Goal: Book appointment/travel/reservation

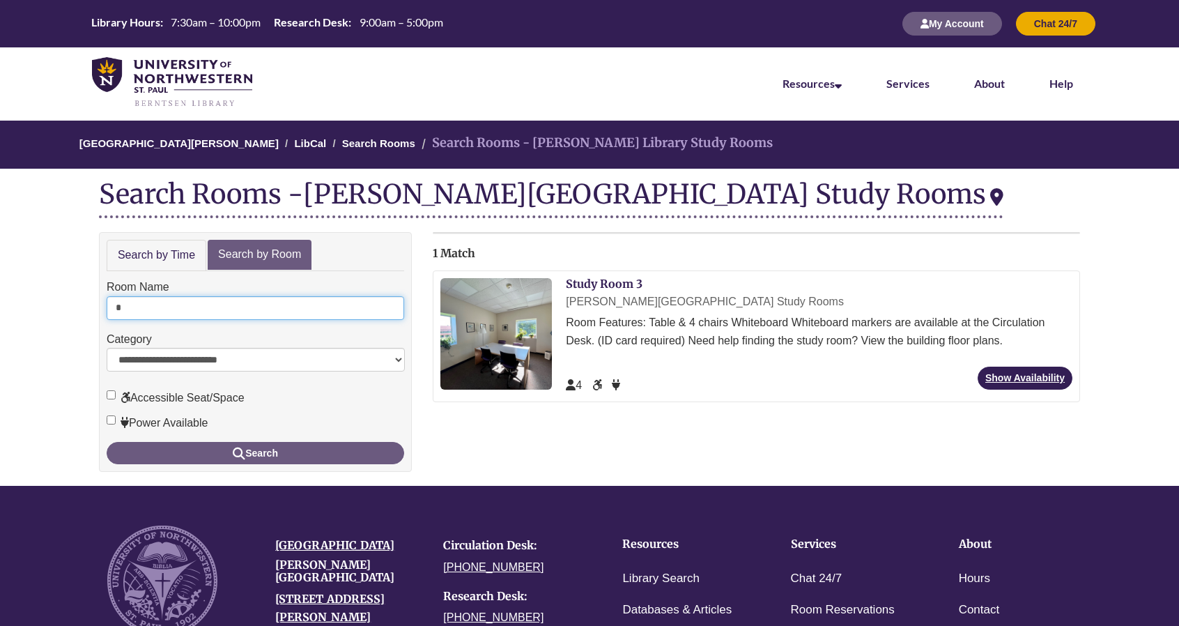
click at [204, 307] on input "*" at bounding box center [256, 308] width 298 height 24
type input "*"
click at [107, 442] on button "Search" at bounding box center [256, 453] width 298 height 22
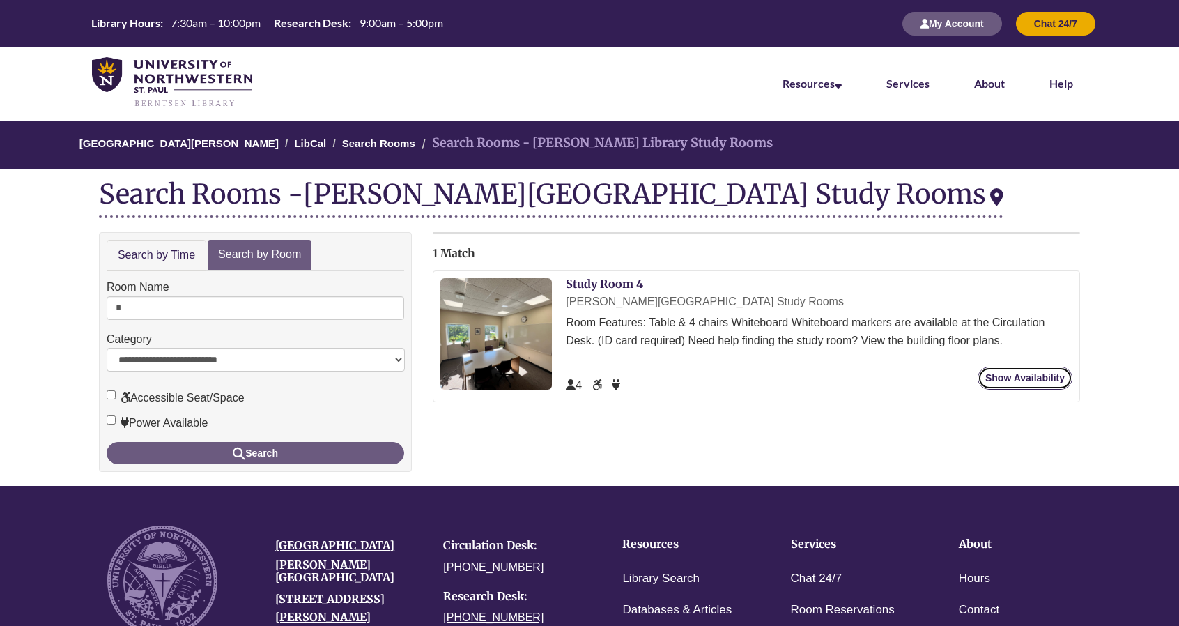
click at [1032, 381] on link "Show Availability" at bounding box center [1025, 378] width 95 height 23
click at [127, 293] on label "Room Name" at bounding box center [138, 287] width 63 height 18
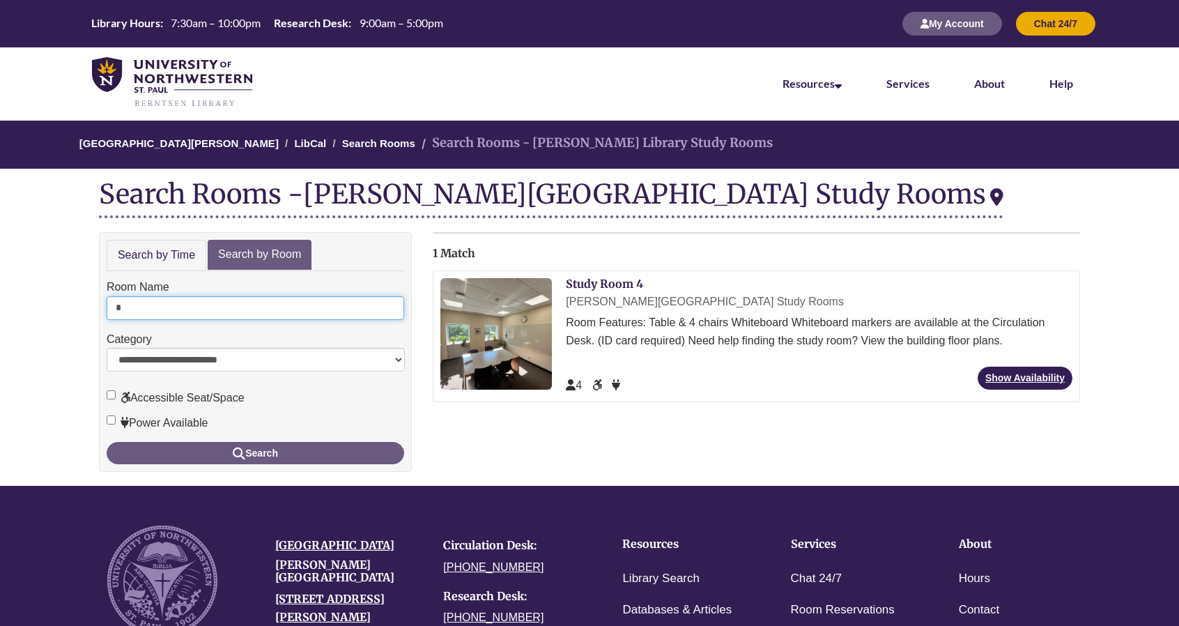
click at [127, 296] on input "*" at bounding box center [256, 308] width 298 height 24
type input "*"
click at [107, 442] on button "Search" at bounding box center [256, 453] width 298 height 22
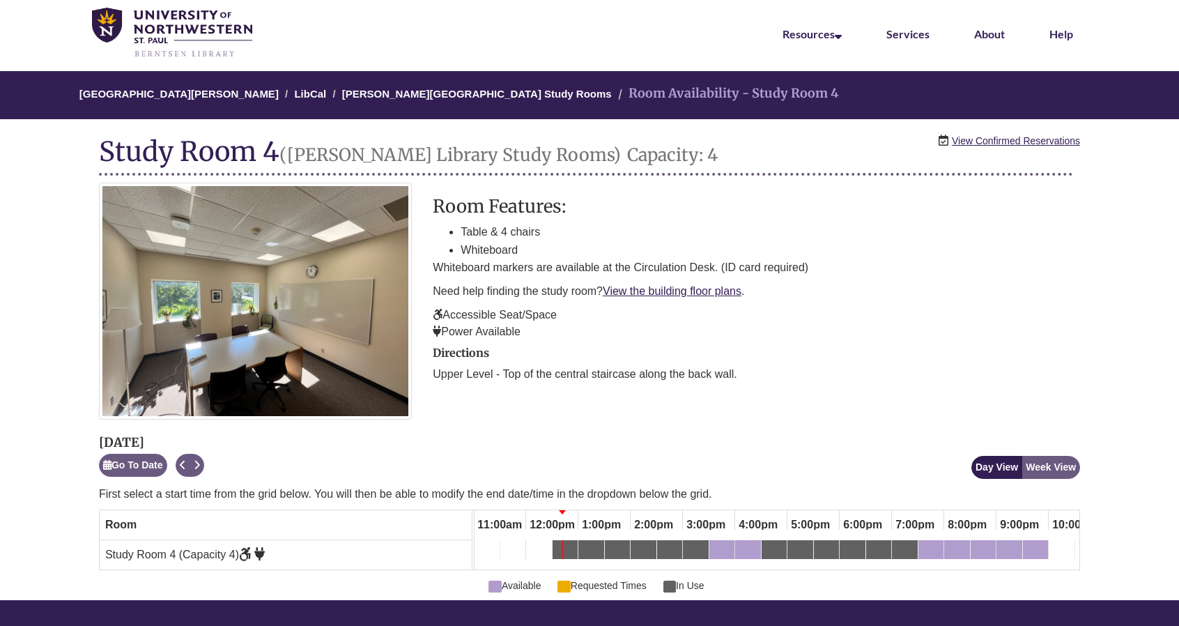
scroll to position [50, 0]
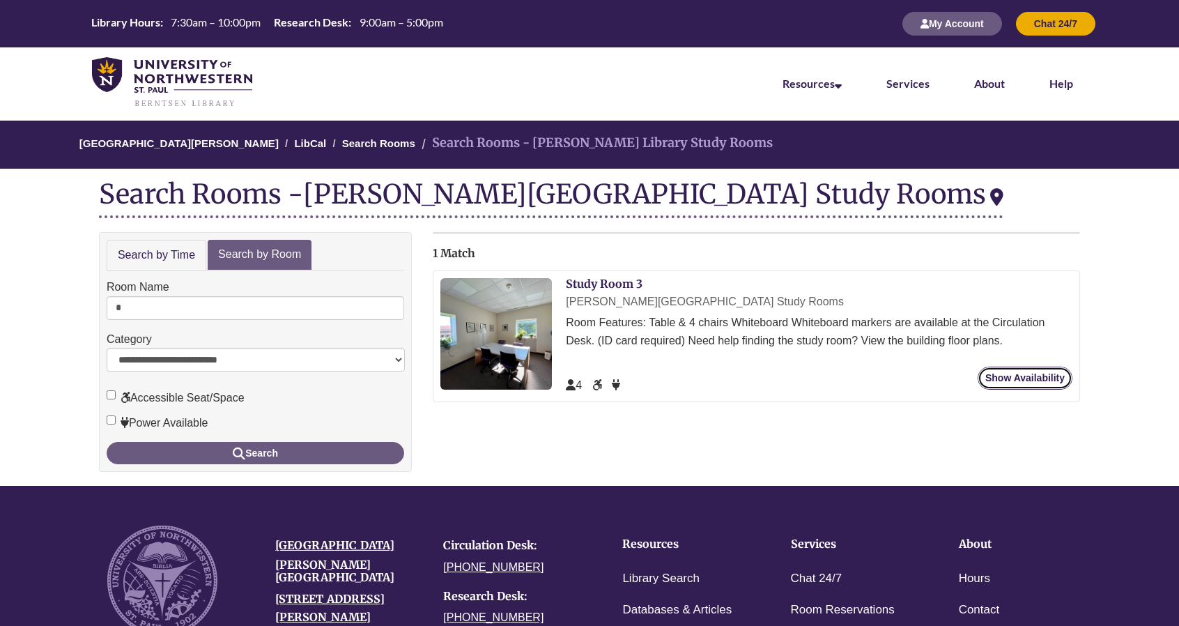
click at [1032, 367] on link "Show Availability" at bounding box center [1025, 378] width 95 height 23
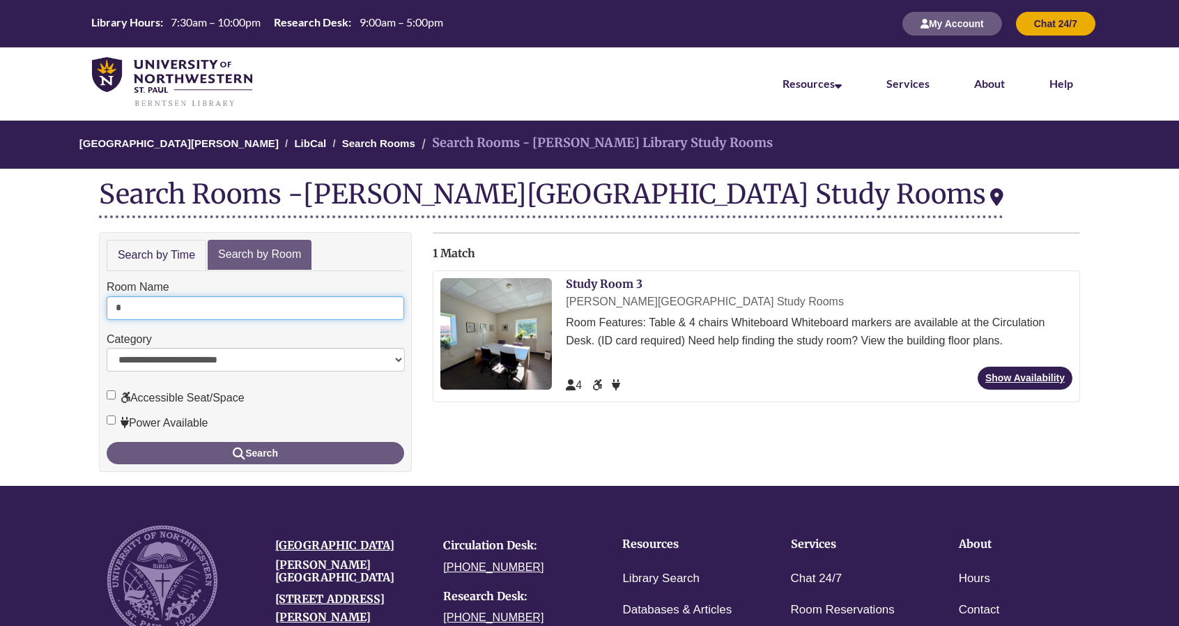
click at [156, 296] on input "*" at bounding box center [256, 308] width 298 height 24
type input "*"
click at [107, 442] on button "Search" at bounding box center [256, 453] width 298 height 22
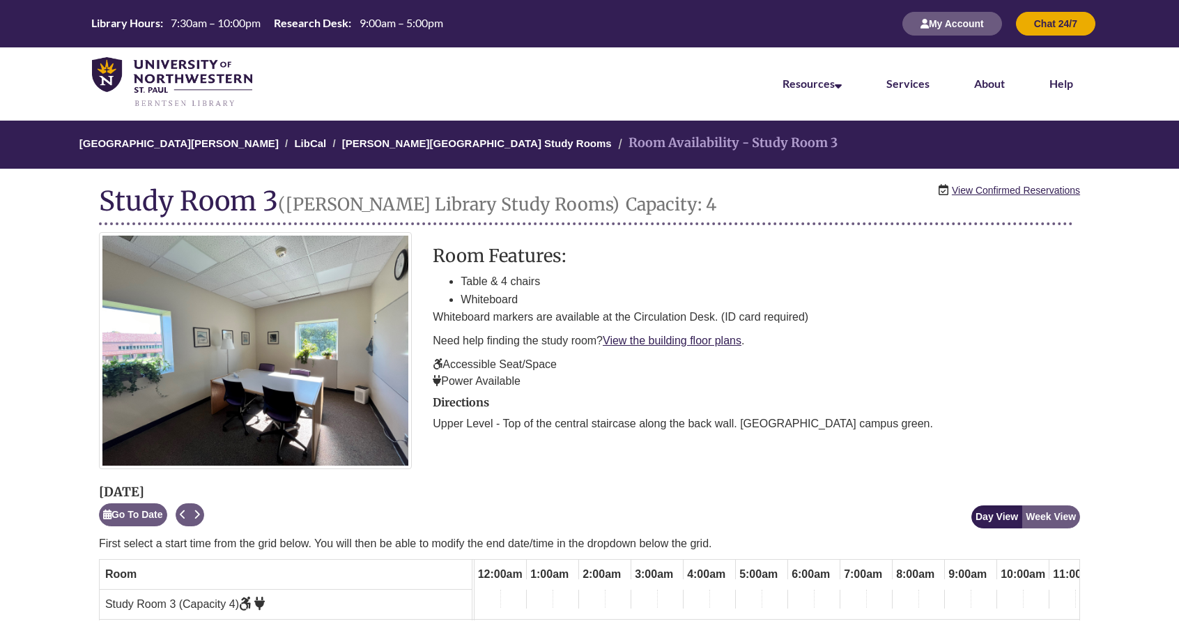
scroll to position [0, 576]
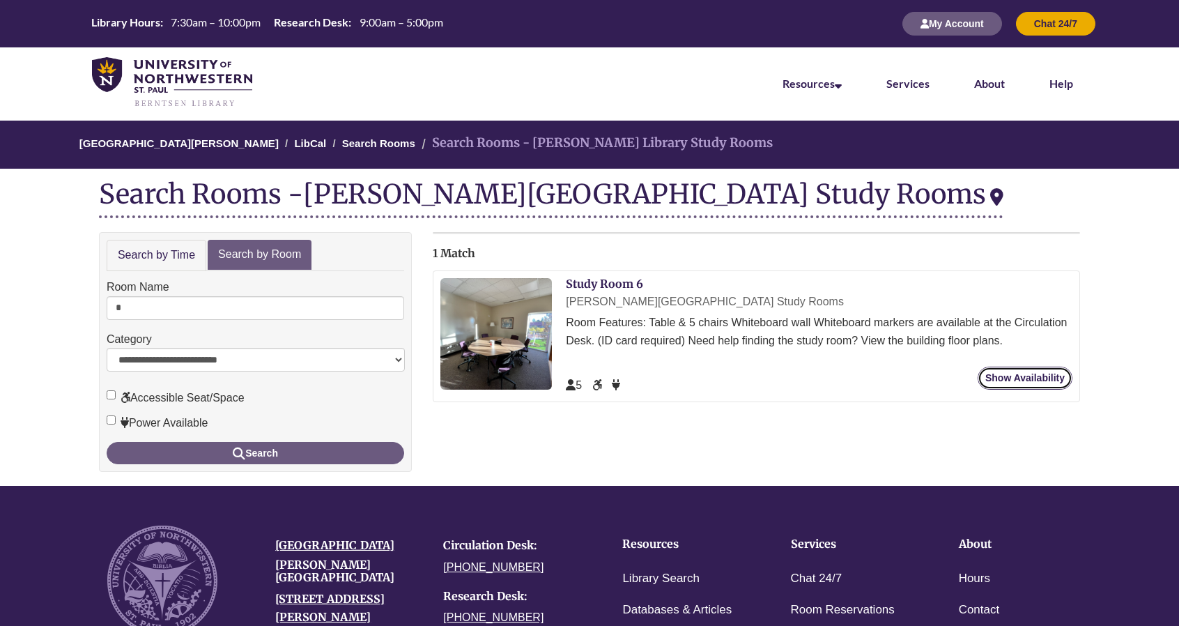
click at [1062, 380] on link "Show Availability" at bounding box center [1025, 378] width 95 height 23
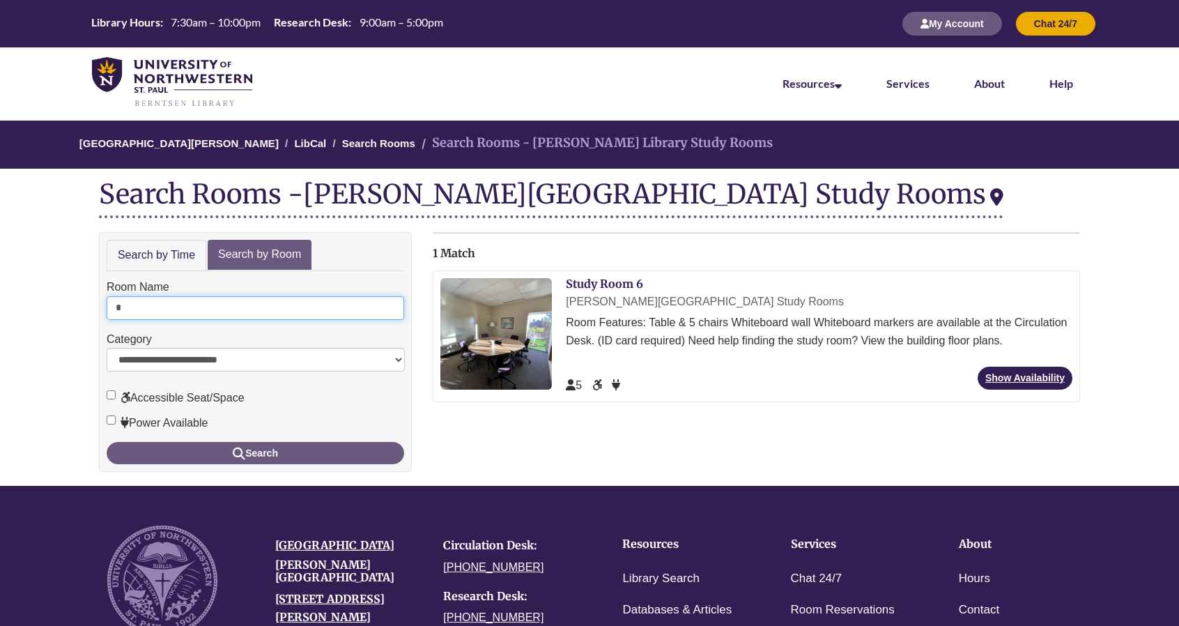
click at [139, 314] on input "*" at bounding box center [256, 308] width 298 height 24
type input "*"
click at [107, 442] on button "Search" at bounding box center [256, 453] width 298 height 22
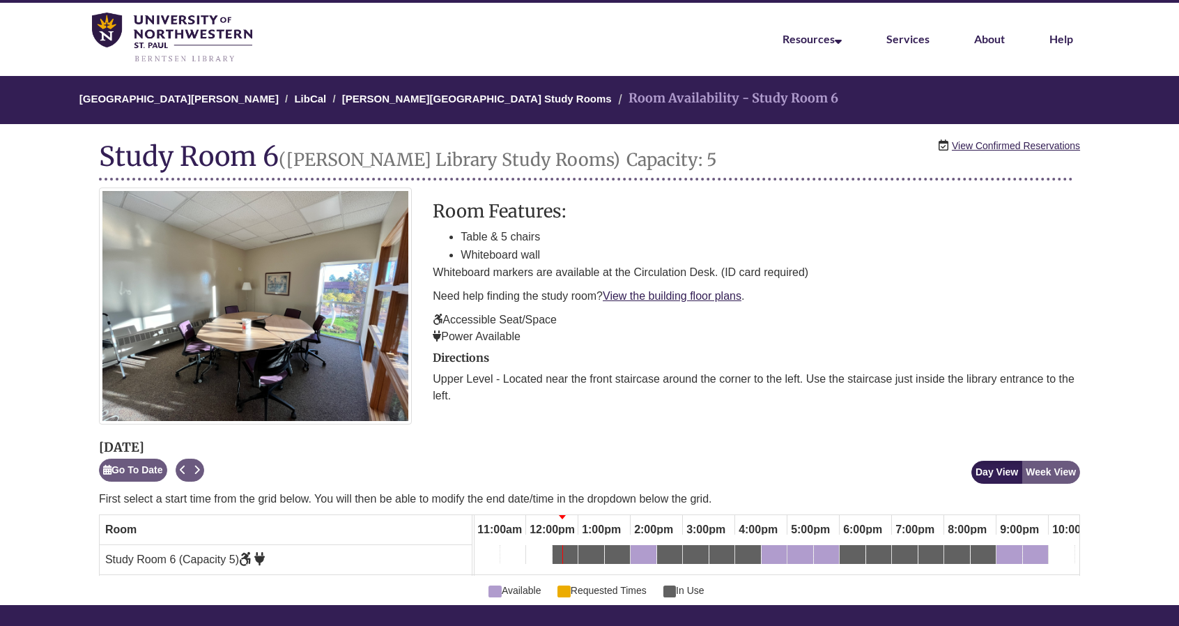
scroll to position [45, 0]
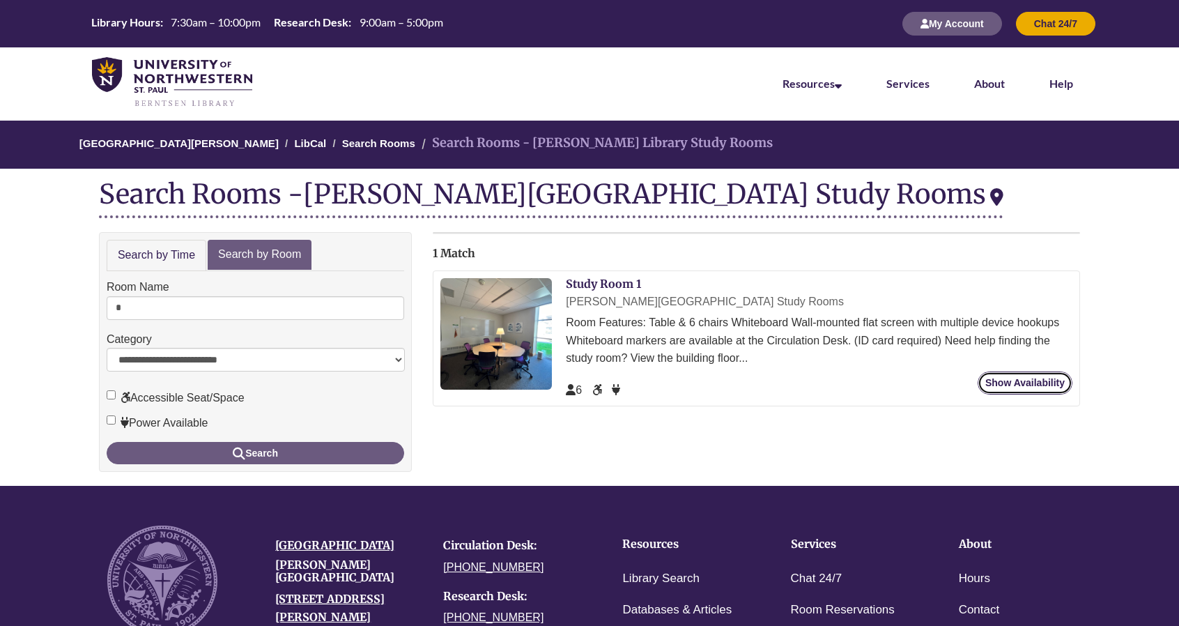
click at [984, 376] on link "Show Availability" at bounding box center [1025, 382] width 95 height 23
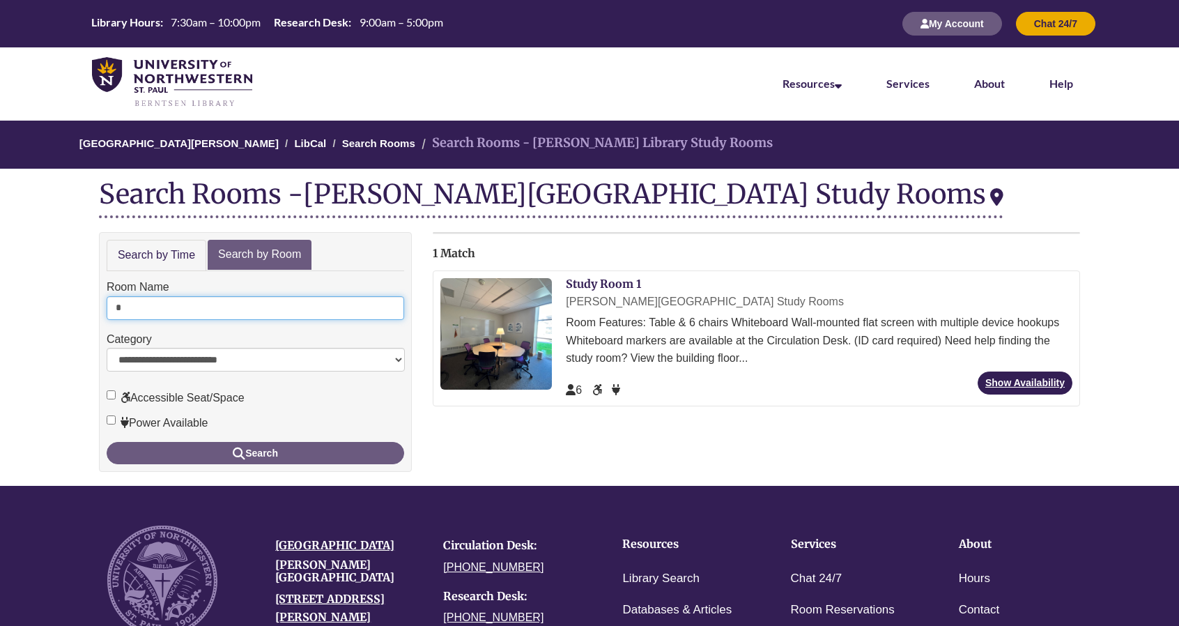
click at [148, 312] on input "*" at bounding box center [256, 308] width 298 height 24
type input "*"
click at [107, 442] on button "Search" at bounding box center [256, 453] width 298 height 22
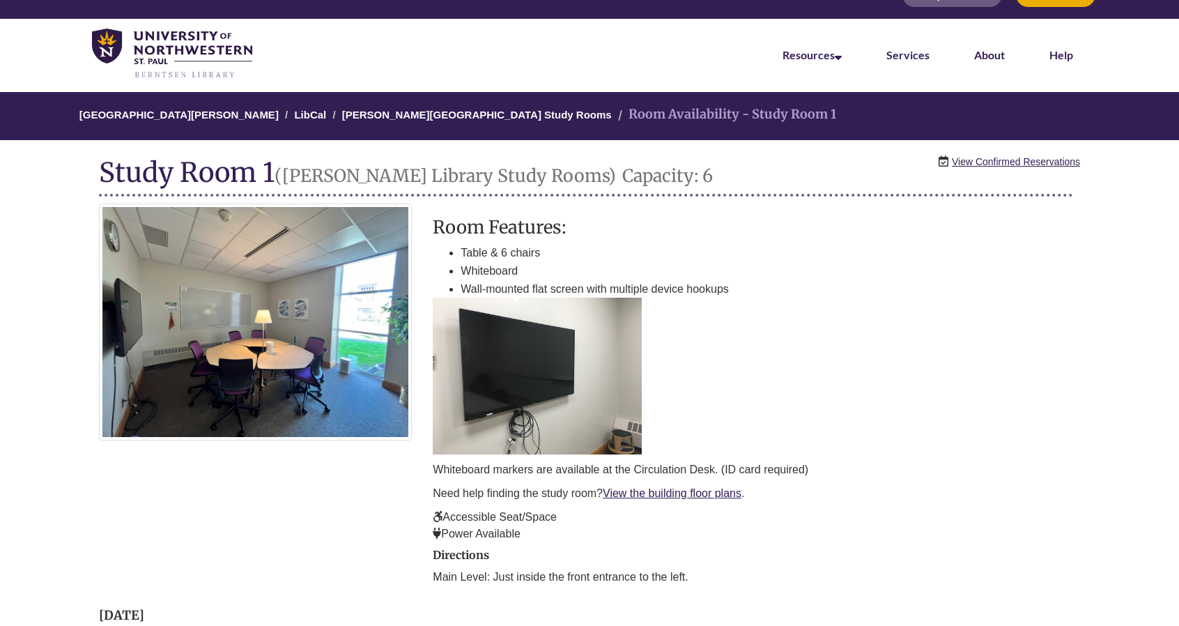
scroll to position [26, 0]
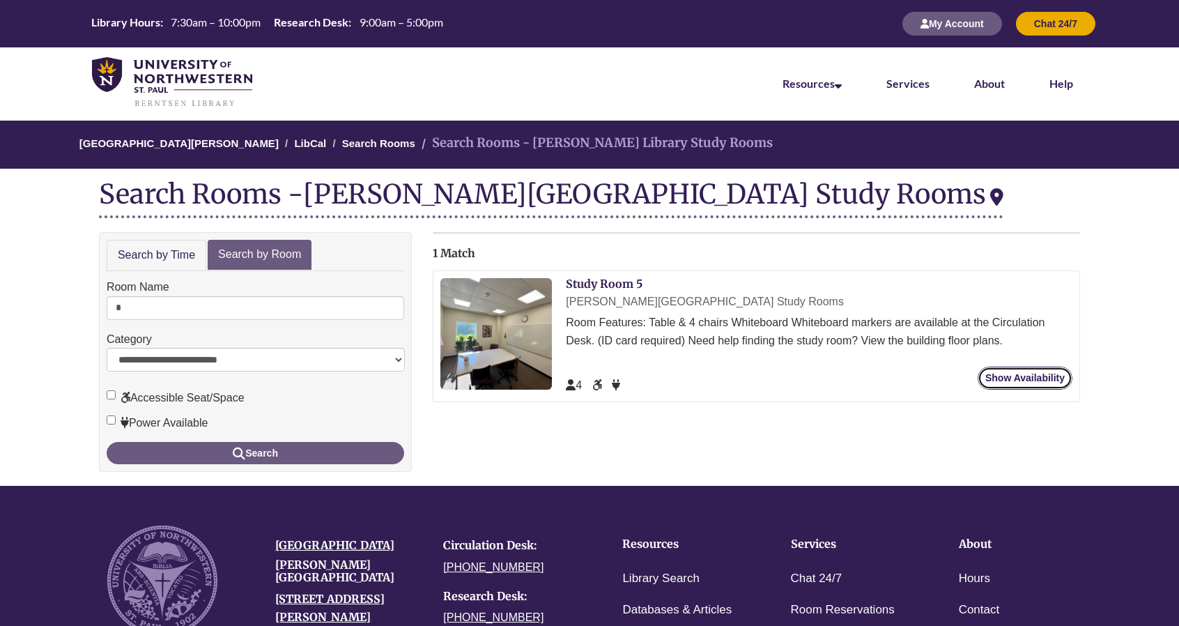
click at [993, 379] on link "Show Availability" at bounding box center [1025, 378] width 95 height 23
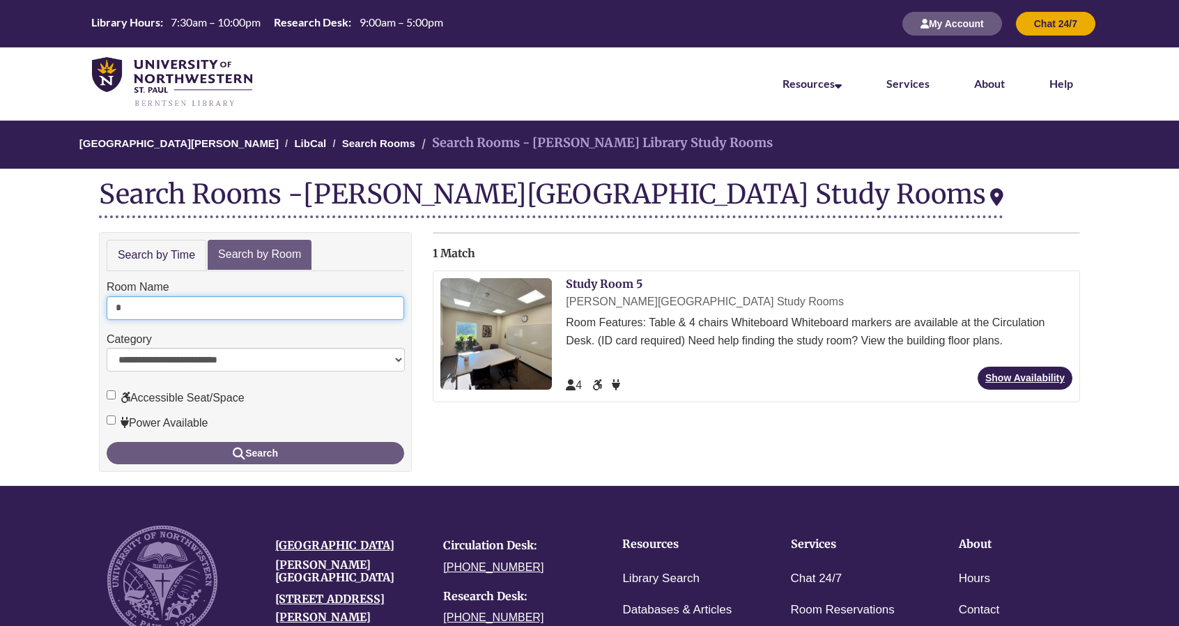
click at [133, 299] on input "*" at bounding box center [256, 308] width 298 height 24
type input "*"
click at [107, 442] on button "Search" at bounding box center [256, 453] width 298 height 22
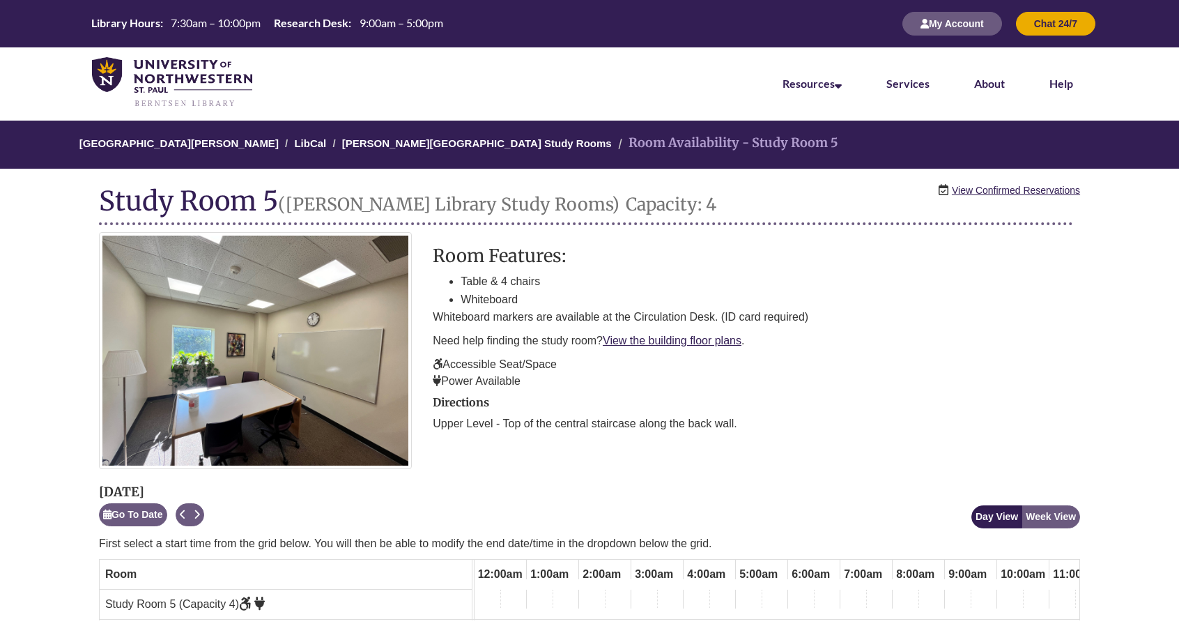
scroll to position [0, 576]
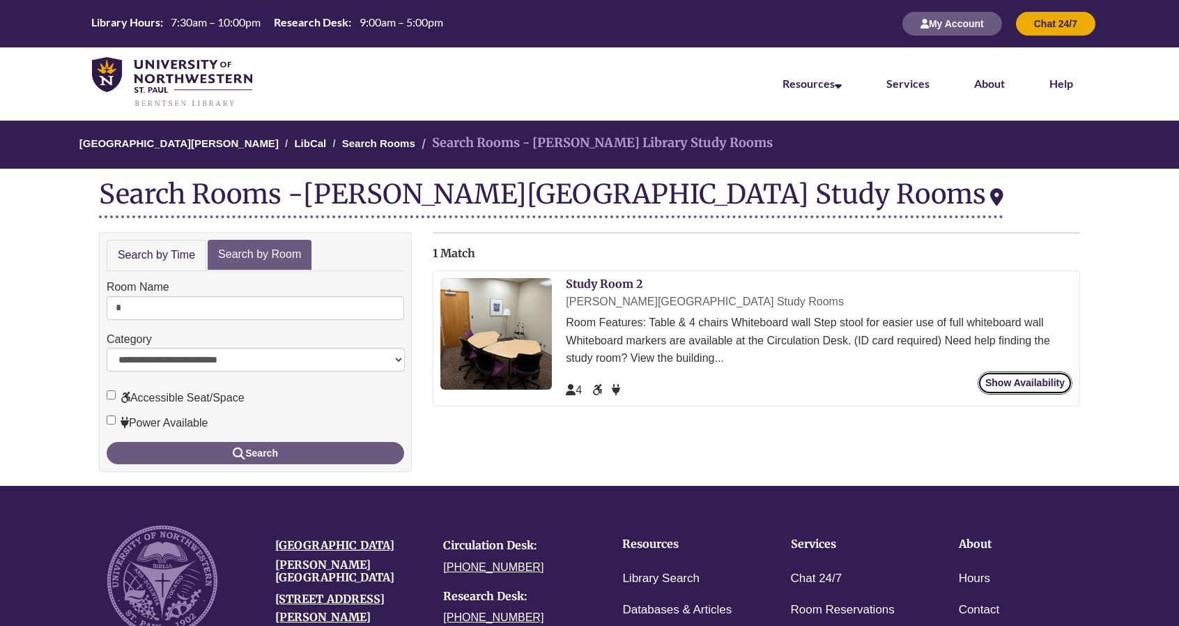
click at [1035, 383] on link "Show Availability" at bounding box center [1025, 382] width 95 height 23
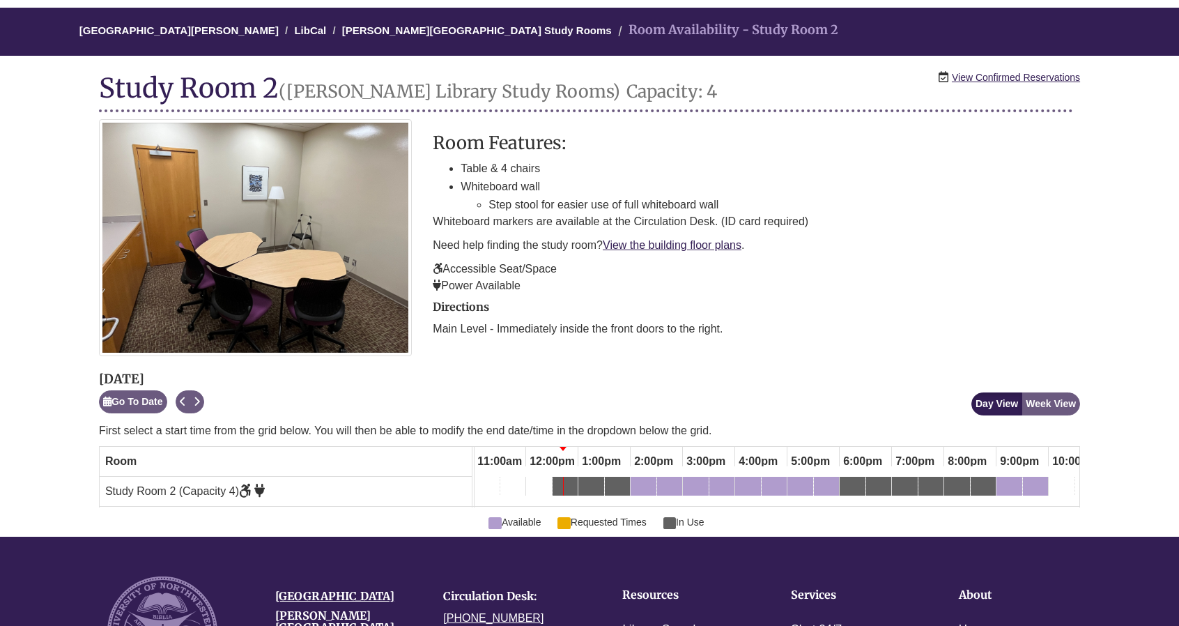
scroll to position [114, 0]
